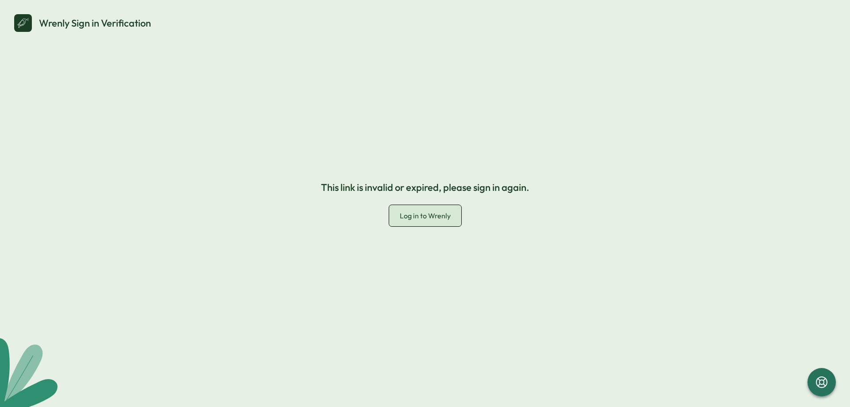
click at [432, 213] on span "Log in to Wrenly" at bounding box center [425, 215] width 51 height 9
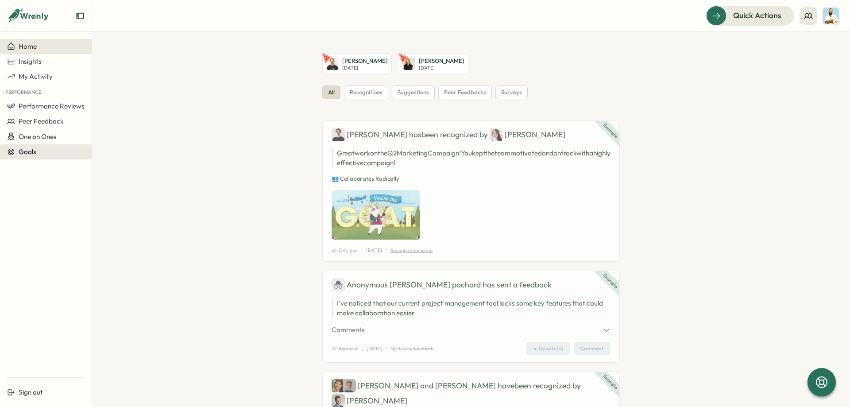
click at [42, 157] on button "Goals" at bounding box center [46, 151] width 92 height 15
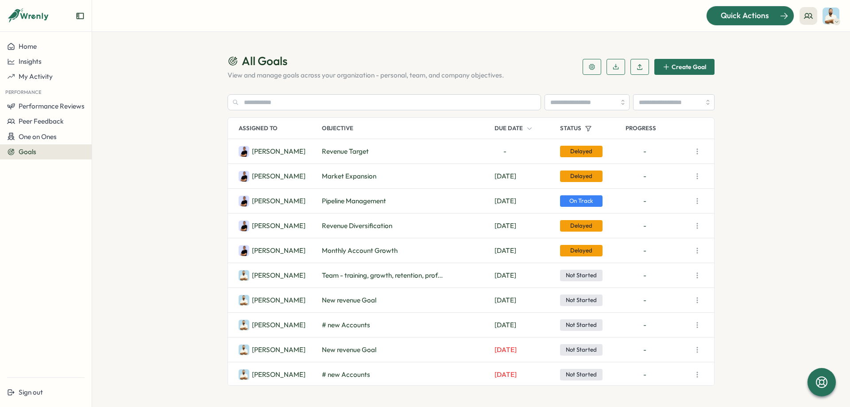
click at [755, 19] on span "Quick Actions" at bounding box center [745, 16] width 48 height 12
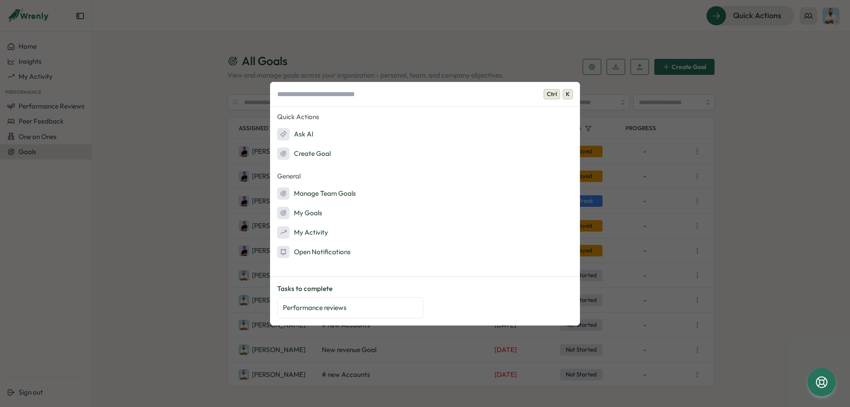
click at [174, 140] on div "Ctrl K Quick Actions Ask AI Create Goal General Manage Team Goals My Goals My A…" at bounding box center [425, 203] width 850 height 407
